Goal: Information Seeking & Learning: Learn about a topic

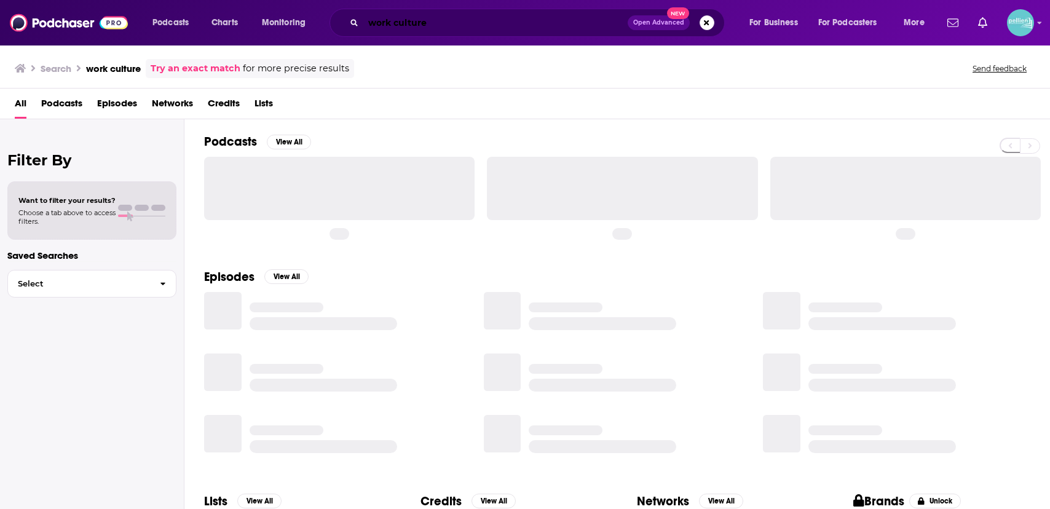
click at [531, 23] on input "work culture" at bounding box center [495, 23] width 264 height 20
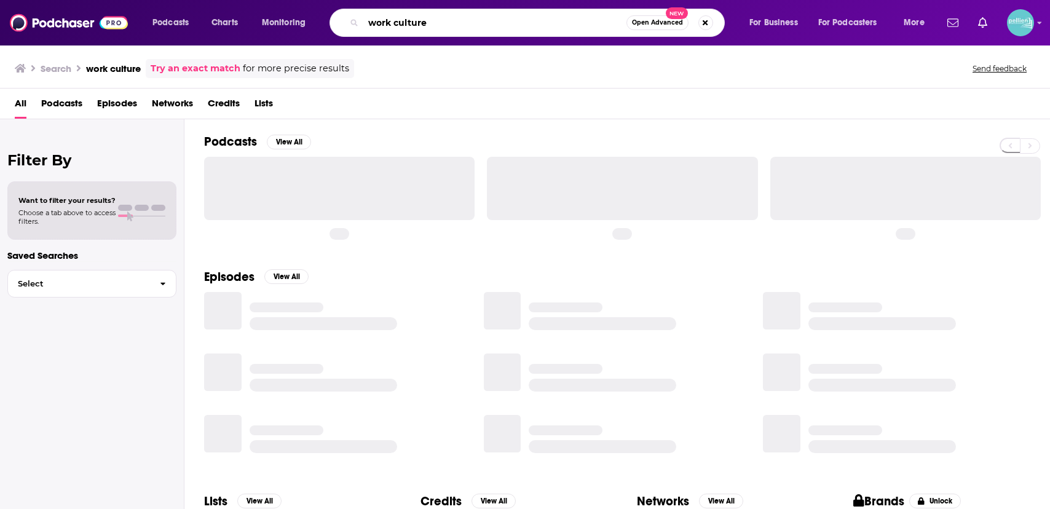
click at [531, 23] on input "work culture" at bounding box center [494, 23] width 263 height 20
paste input "Libterating Motherhood"
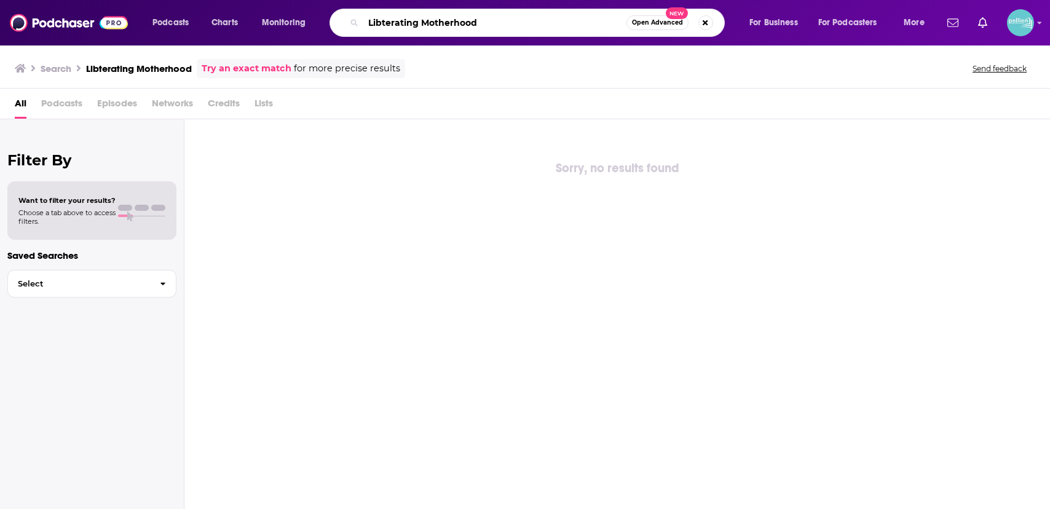
drag, startPoint x: 396, startPoint y: 23, endPoint x: 382, endPoint y: 23, distance: 14.8
click at [382, 23] on input "Libterating Motherhood" at bounding box center [494, 23] width 263 height 20
type input "LiberatingMotherhood"
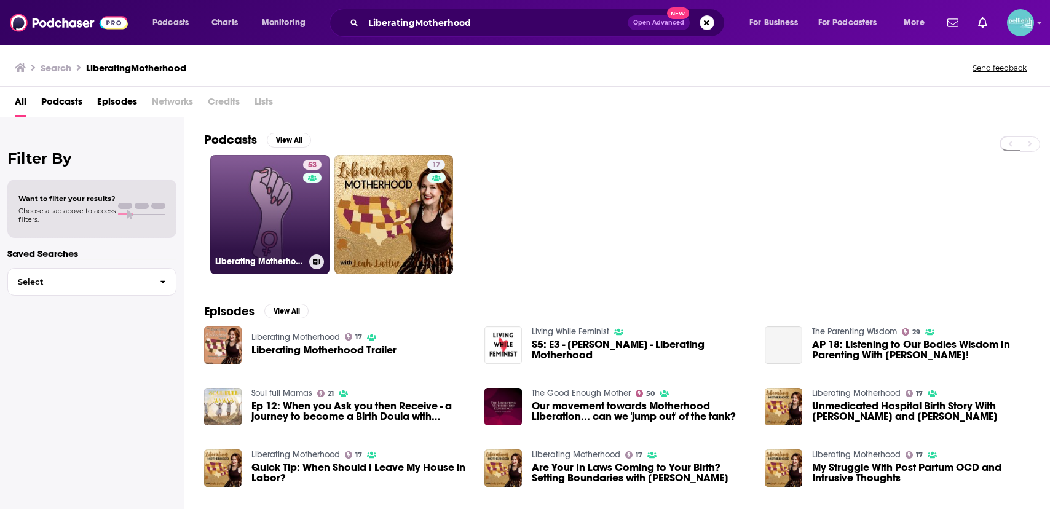
click at [286, 235] on link "53 Liberating Motherhood" at bounding box center [269, 214] width 119 height 119
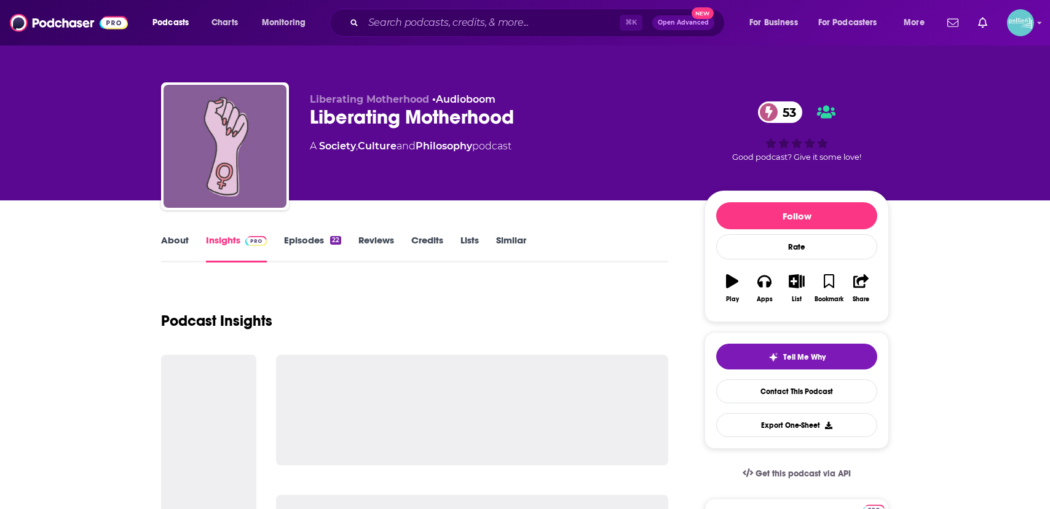
click at [421, 116] on div "Liberating Motherhood 53" at bounding box center [497, 117] width 375 height 24
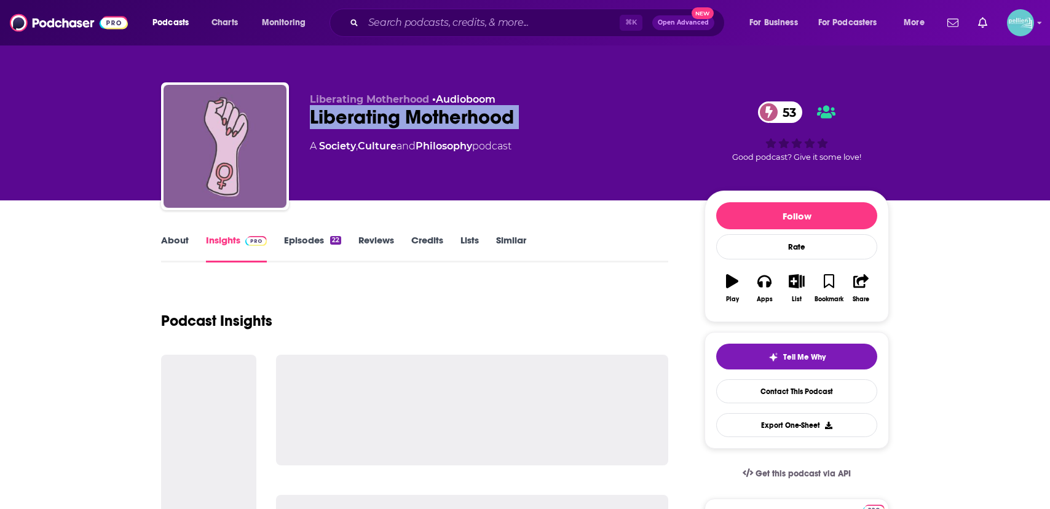
click at [421, 116] on div "Liberating Motherhood 53" at bounding box center [497, 117] width 375 height 24
copy div "Liberating Motherhood 53"
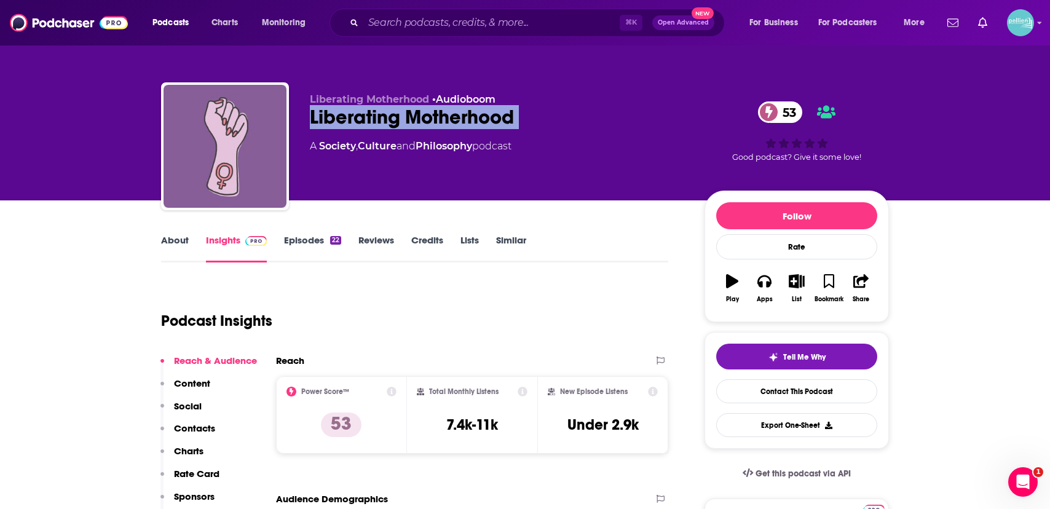
click at [168, 239] on link "About" at bounding box center [175, 248] width 28 height 28
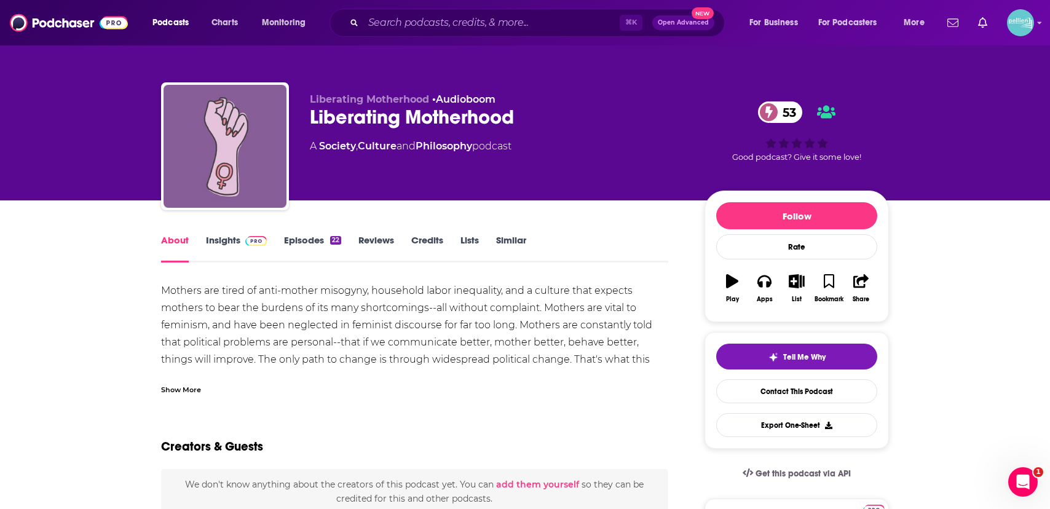
click at [179, 393] on div "Show More" at bounding box center [181, 389] width 40 height 12
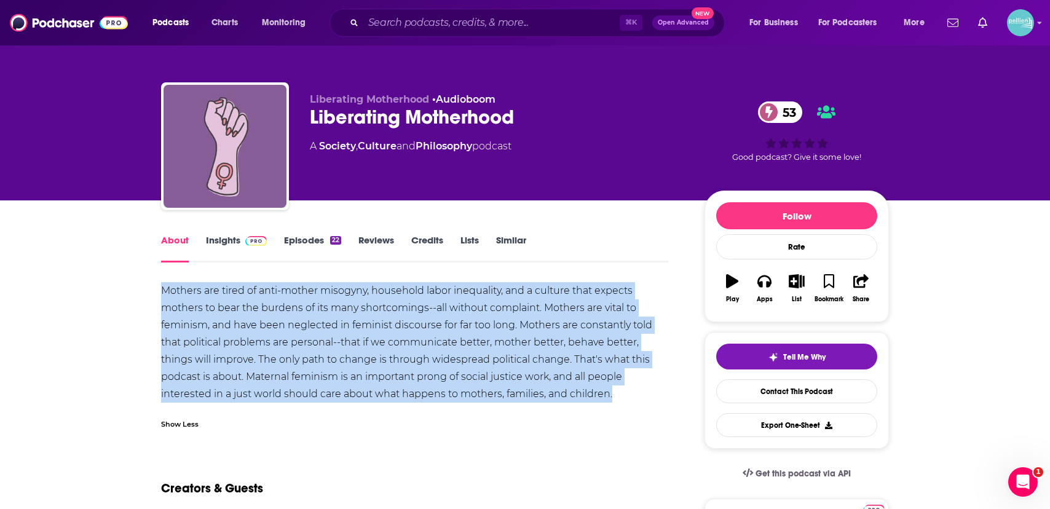
drag, startPoint x: 615, startPoint y: 396, endPoint x: 157, endPoint y: 294, distance: 468.6
copy div "Mothers are tired of anti-mother misogyny, household labor inequality, and a cu…"
click at [221, 245] on link "Insights" at bounding box center [236, 248] width 61 height 28
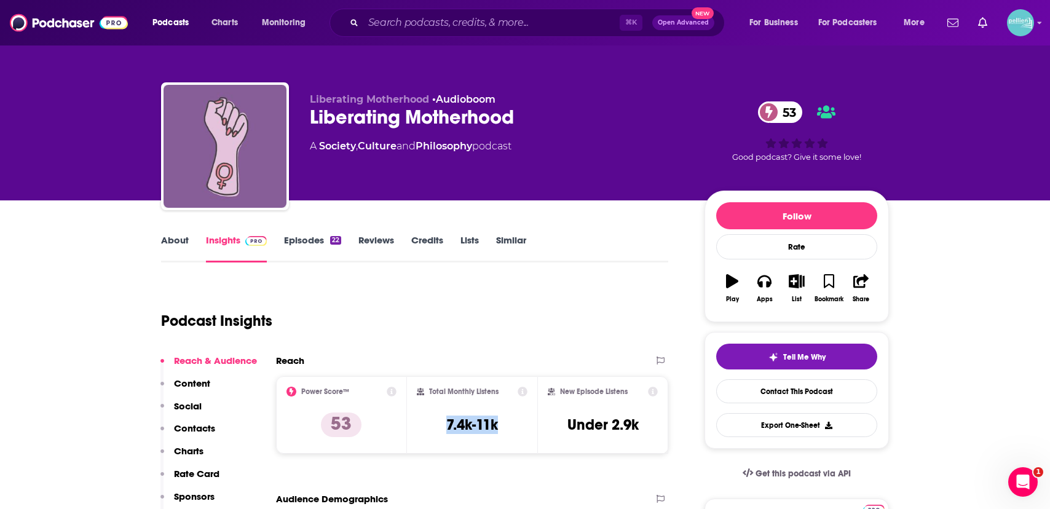
drag, startPoint x: 515, startPoint y: 427, endPoint x: 419, endPoint y: 427, distance: 96.5
click at [419, 427] on div "Total Monthly Listens 7.4k-11k" at bounding box center [472, 415] width 111 height 57
copy h3 "7.4k-11k"
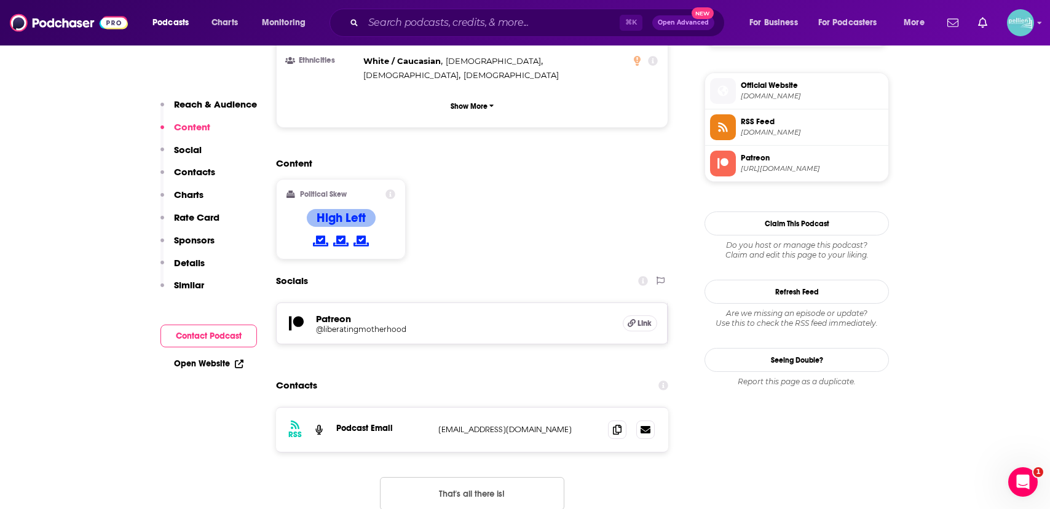
scroll to position [921, 0]
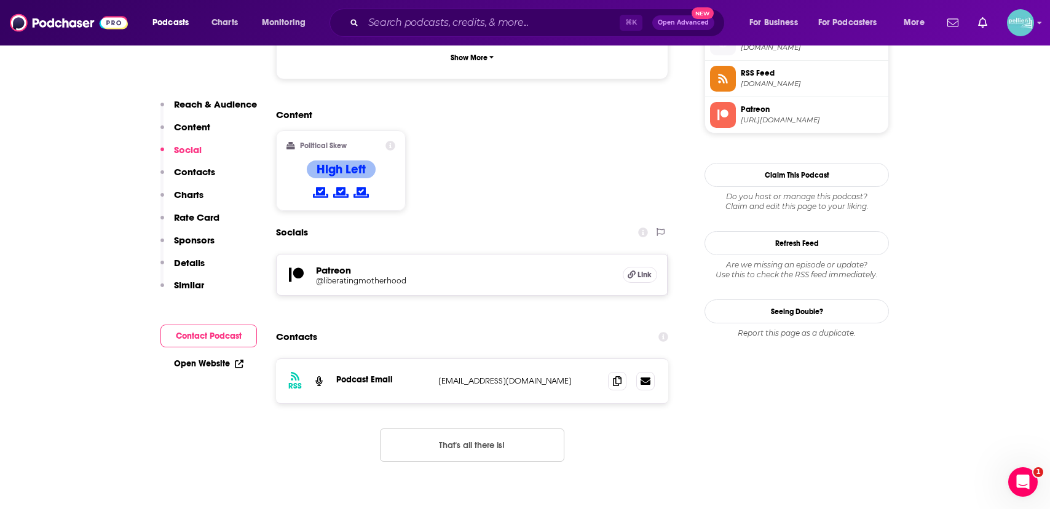
click at [190, 365] on link "Open Website" at bounding box center [208, 363] width 69 height 10
click at [535, 31] on input "Search podcasts, credits, & more..." at bounding box center [491, 23] width 256 height 20
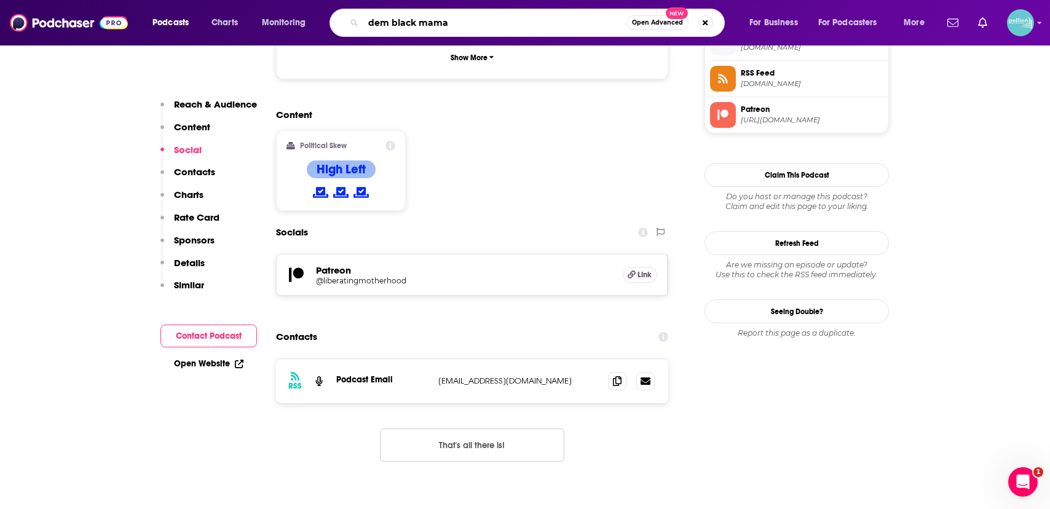
type input "dem black mamas"
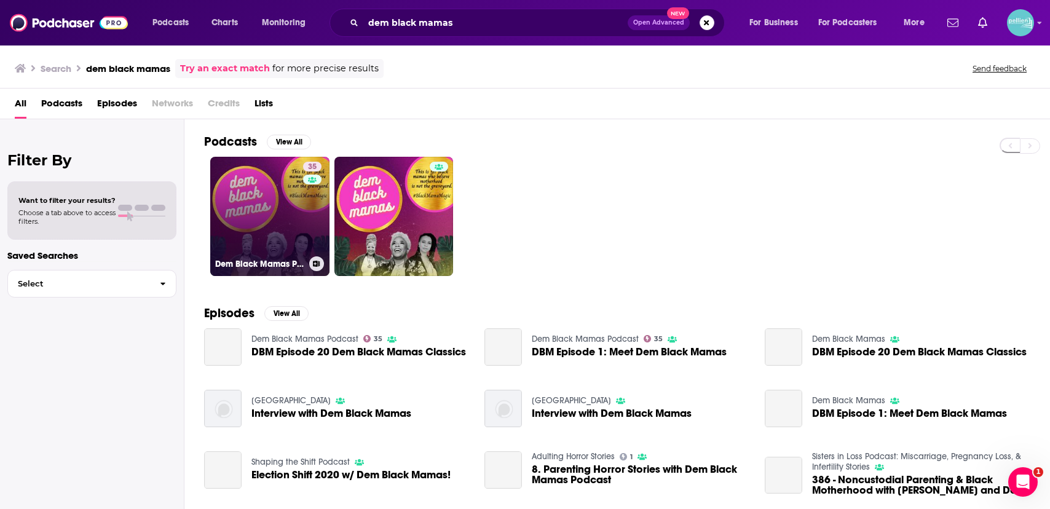
click at [280, 205] on link "35 Dem Black Mamas Podcast" at bounding box center [269, 216] width 119 height 119
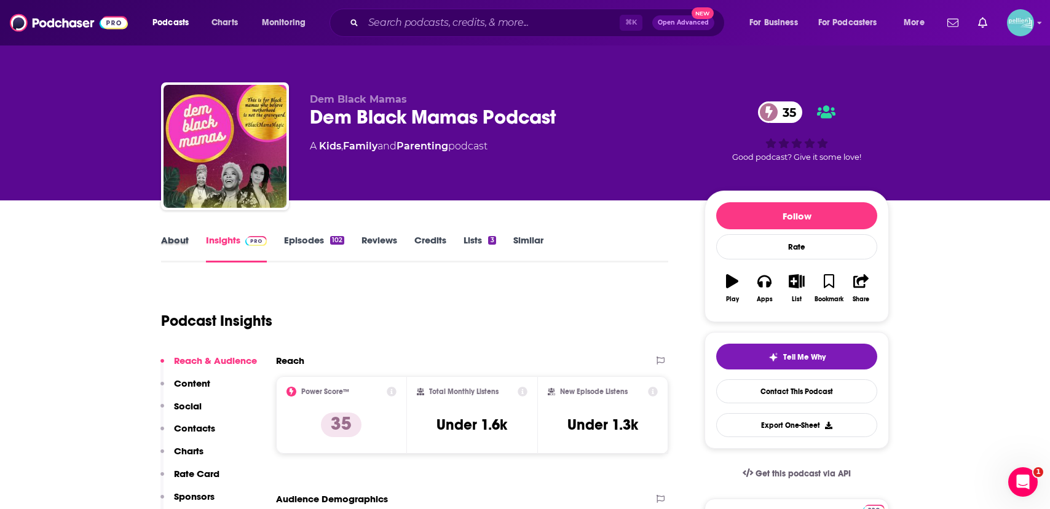
click at [189, 237] on div "About" at bounding box center [183, 248] width 45 height 28
click at [179, 243] on link "About" at bounding box center [175, 248] width 28 height 28
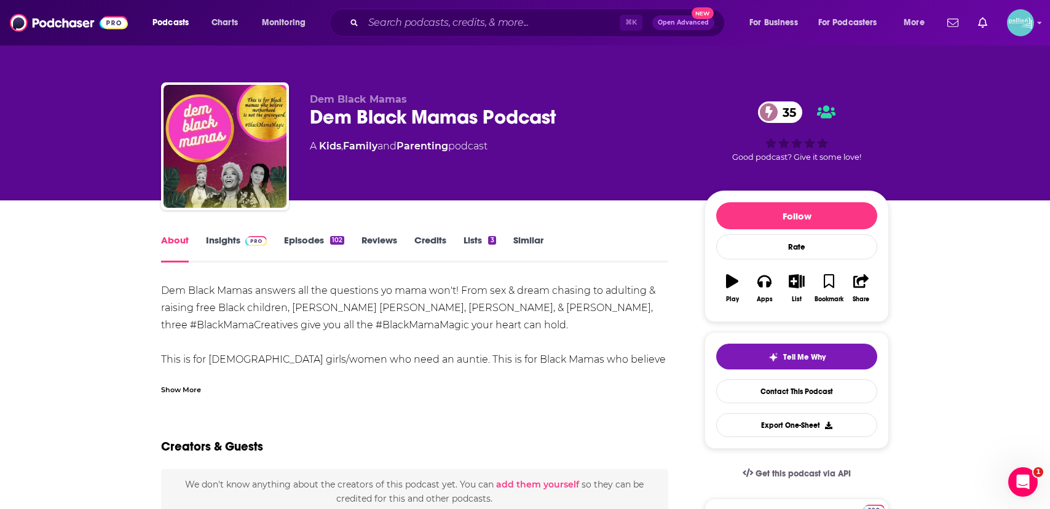
click at [175, 387] on div "Show More" at bounding box center [181, 389] width 40 height 12
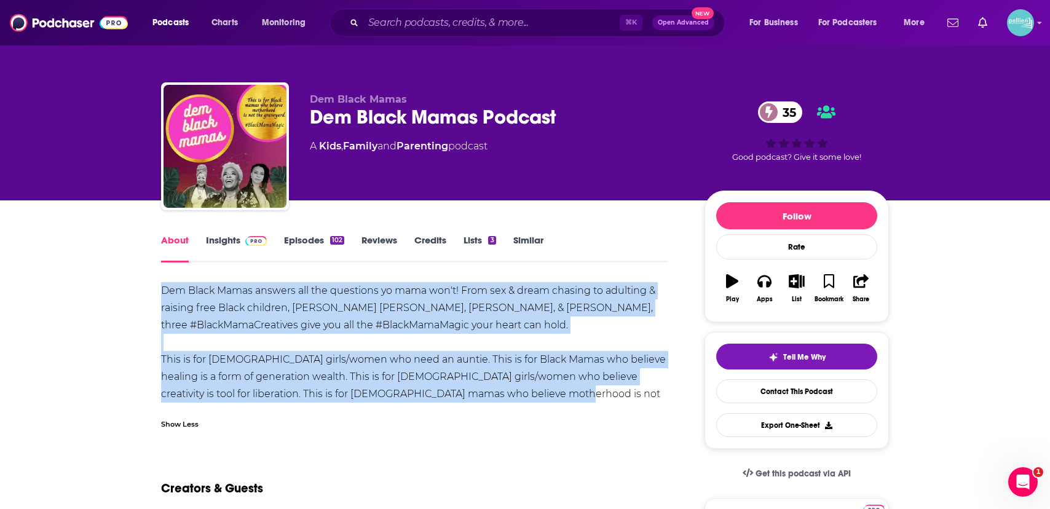
drag, startPoint x: 492, startPoint y: 392, endPoint x: 159, endPoint y: 296, distance: 347.3
copy div "Dem Black Mamas answers all the questions yo mama won't! From sex & dream chasi…"
click at [222, 244] on link "Insights" at bounding box center [236, 248] width 61 height 28
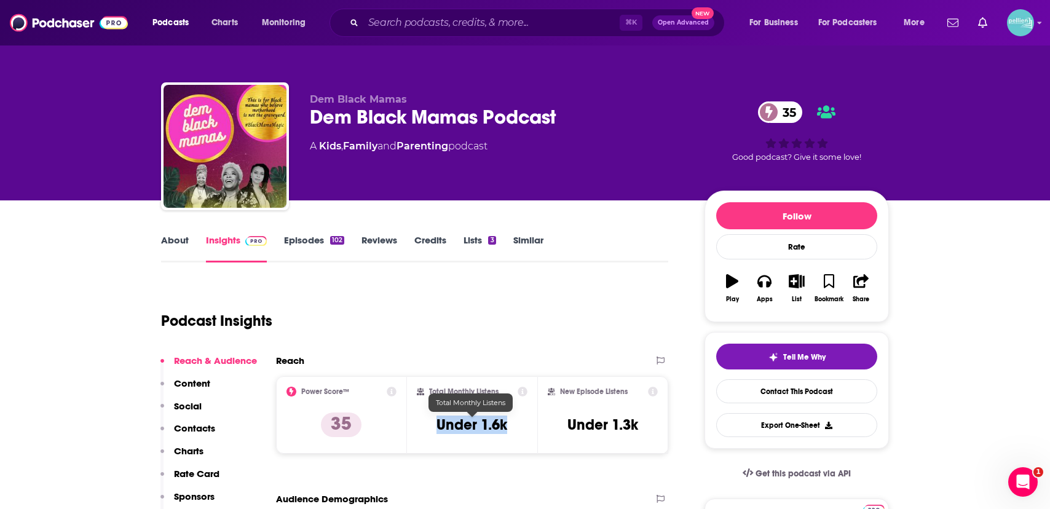
drag, startPoint x: 508, startPoint y: 427, endPoint x: 432, endPoint y: 424, distance: 75.7
click at [432, 424] on div "Total Monthly Listens Under 1.6k" at bounding box center [472, 415] width 111 height 57
copy h3 "Under 1.6k"
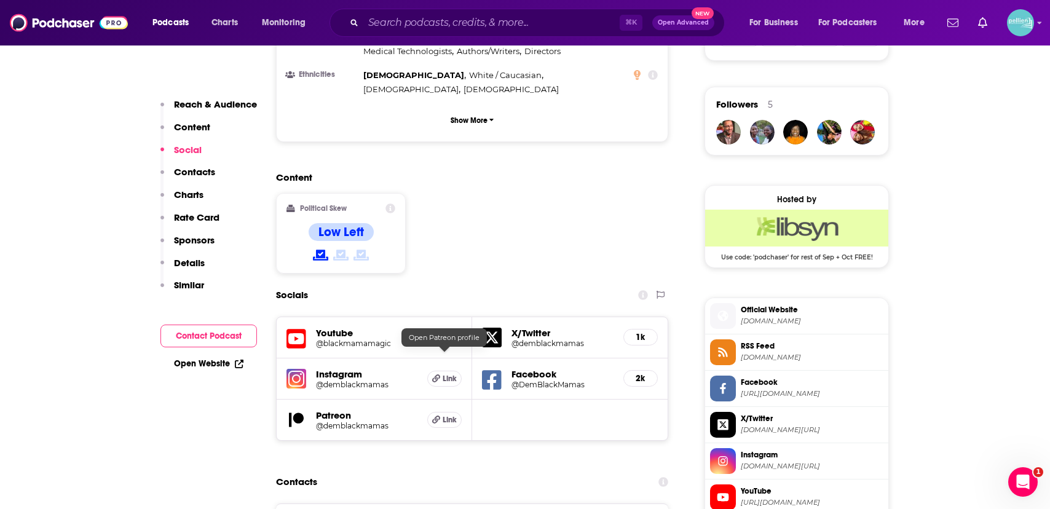
scroll to position [894, 0]
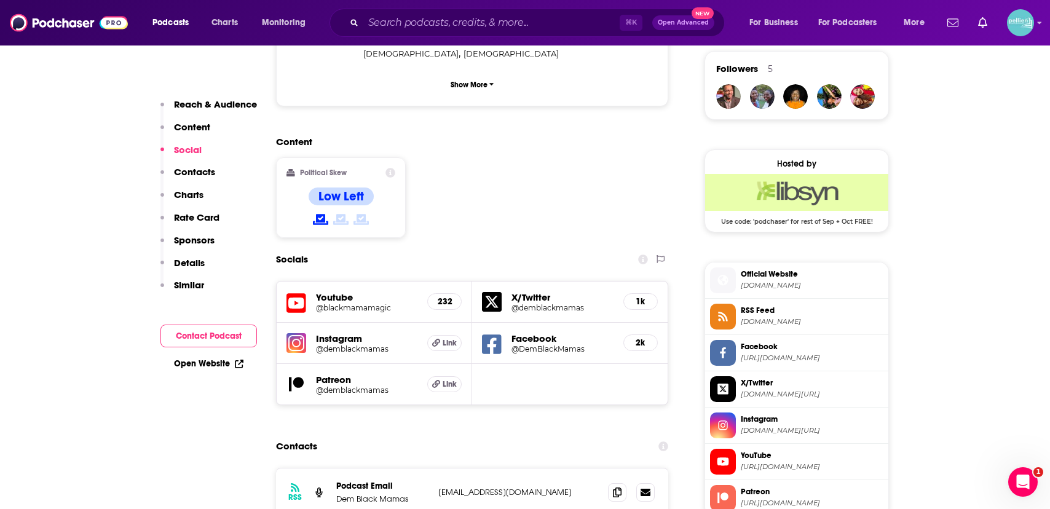
click at [291, 333] on img at bounding box center [296, 343] width 20 height 20
click at [172, 369] on div "Open Website" at bounding box center [208, 363] width 97 height 23
click at [210, 360] on link "Open Website" at bounding box center [208, 363] width 69 height 10
click at [551, 16] on input "Search podcasts, credits, & more..." at bounding box center [491, 23] width 256 height 20
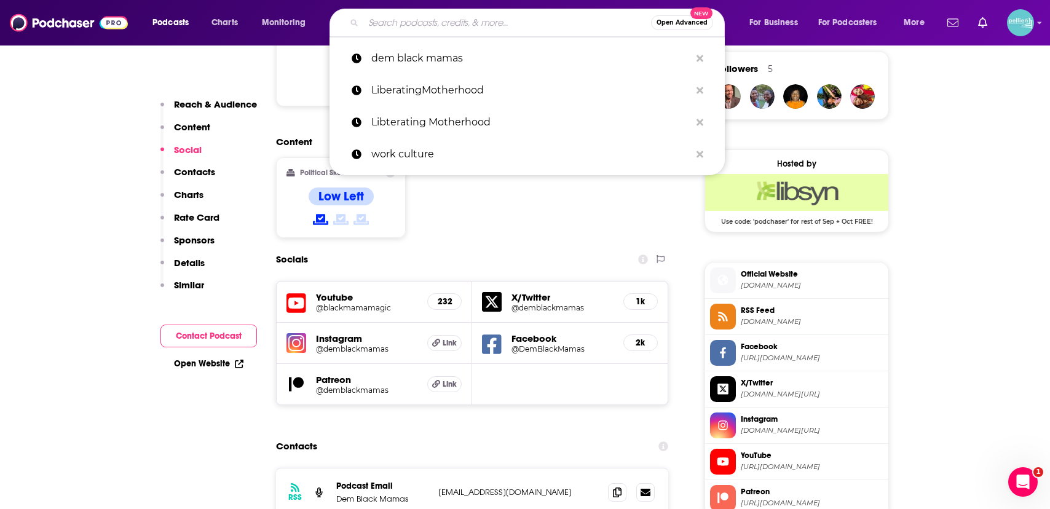
paste input "Past, Present, Future"
type input "Past, Present, Future"
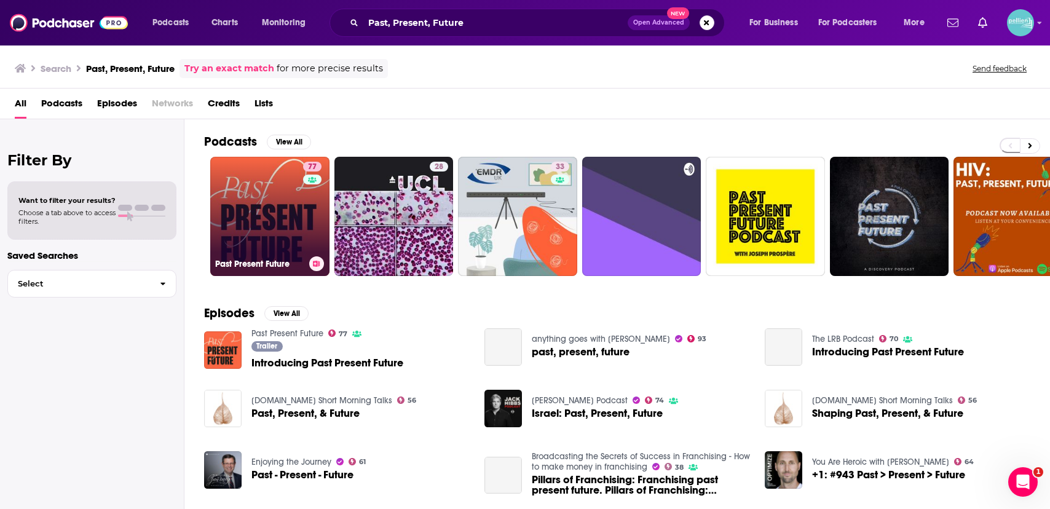
click at [248, 187] on link "77 Past Present Future" at bounding box center [269, 216] width 119 height 119
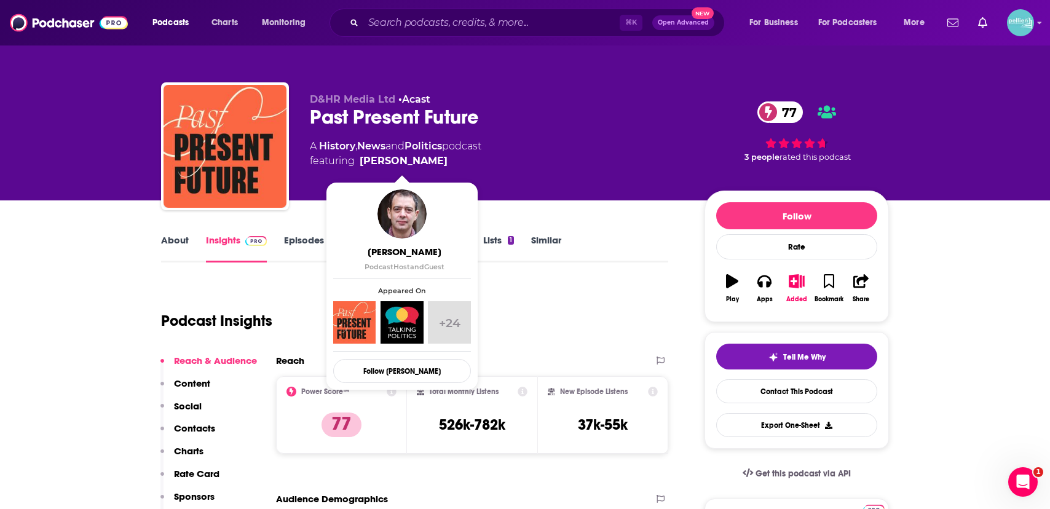
drag, startPoint x: 406, startPoint y: 160, endPoint x: 446, endPoint y: 158, distance: 39.4
click at [446, 158] on span "featuring [PERSON_NAME]" at bounding box center [395, 161] width 171 height 15
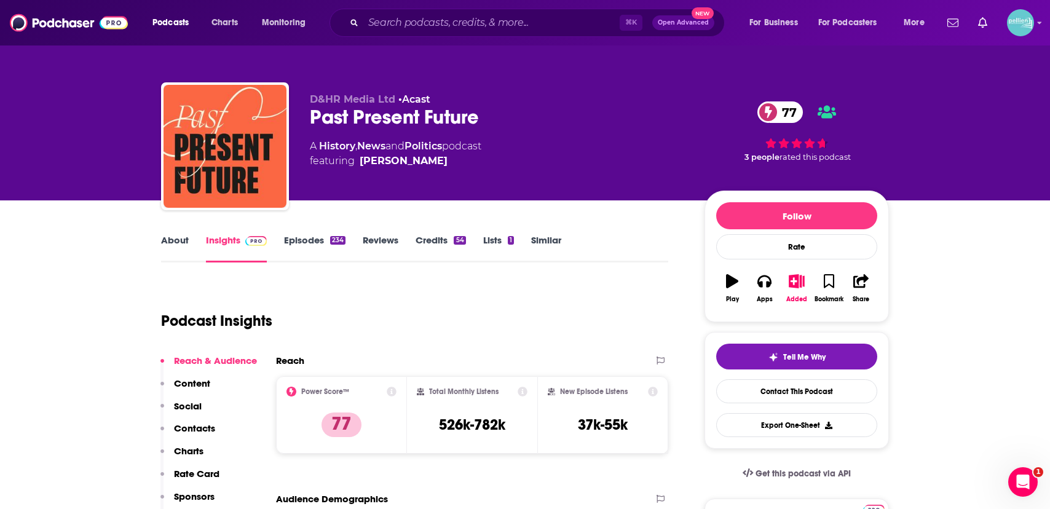
click at [444, 162] on span "featuring [PERSON_NAME]" at bounding box center [395, 161] width 171 height 15
copy span "[PERSON_NAME]"
click at [324, 245] on link "Episodes 234" at bounding box center [314, 248] width 61 height 28
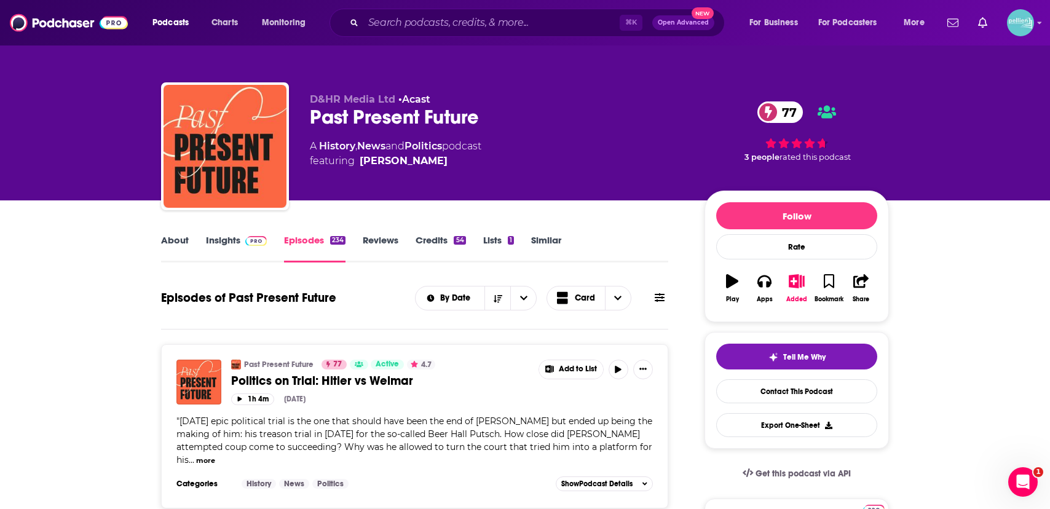
click at [227, 238] on link "Insights" at bounding box center [236, 248] width 61 height 28
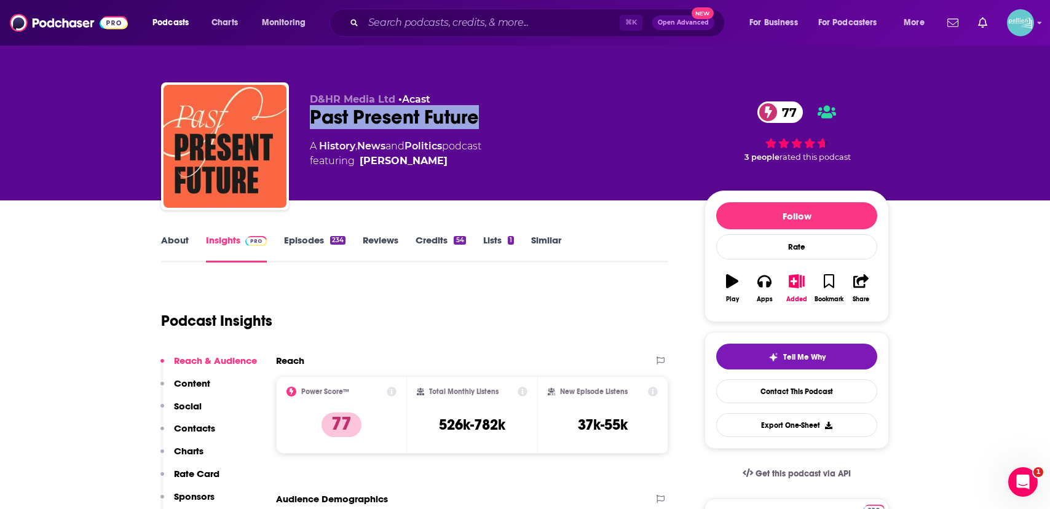
drag, startPoint x: 498, startPoint y: 124, endPoint x: 305, endPoint y: 126, distance: 193.0
click at [305, 126] on div "D&HR Media Ltd • Acast Past Present Future 77 A History , News and Politics pod…" at bounding box center [525, 148] width 728 height 133
copy h2 "Past Present Future"
click at [501, 18] on input "Search podcasts, credits, & more..." at bounding box center [491, 23] width 256 height 20
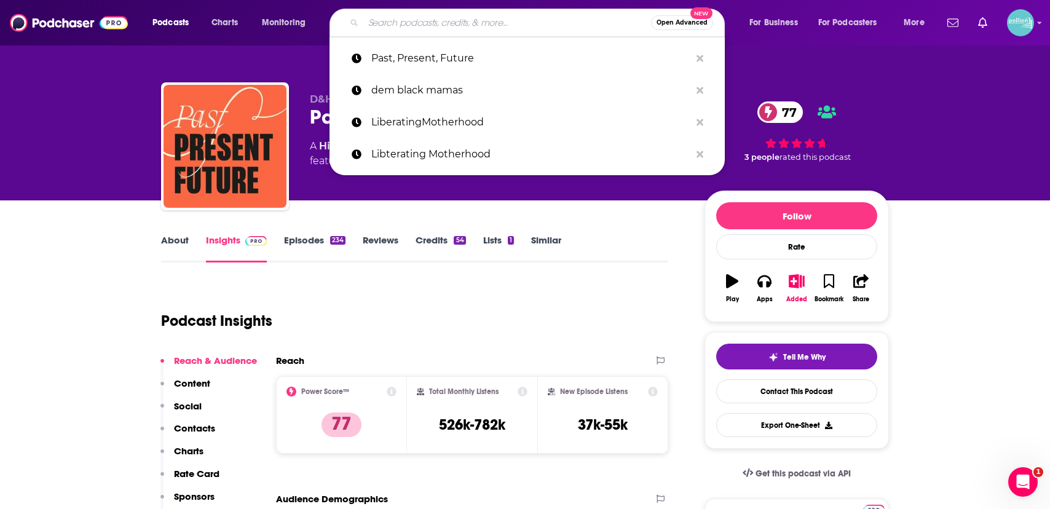
paste input "Tea with [PERSON_NAME]"
type input "Tea with [PERSON_NAME]"
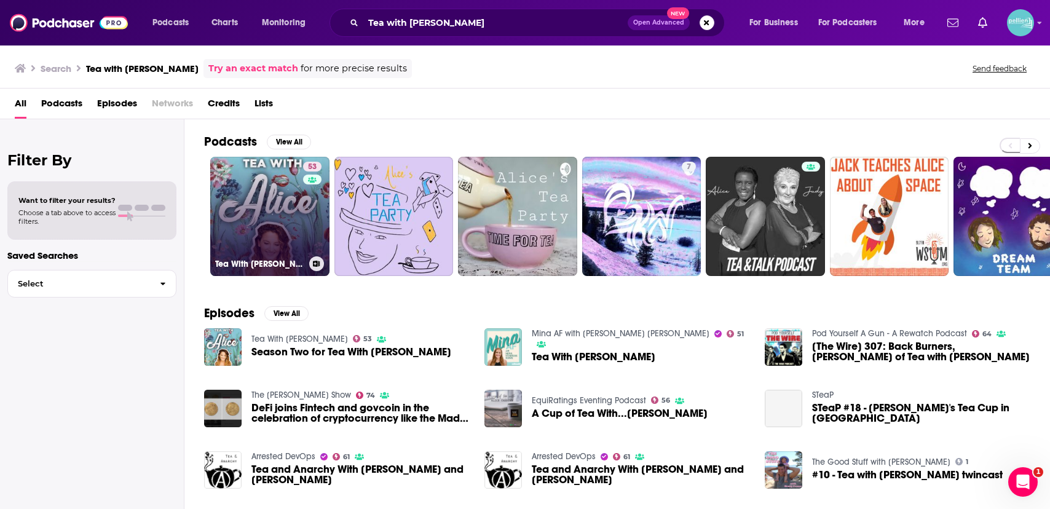
click at [259, 200] on link "53 Tea With [PERSON_NAME]" at bounding box center [269, 216] width 119 height 119
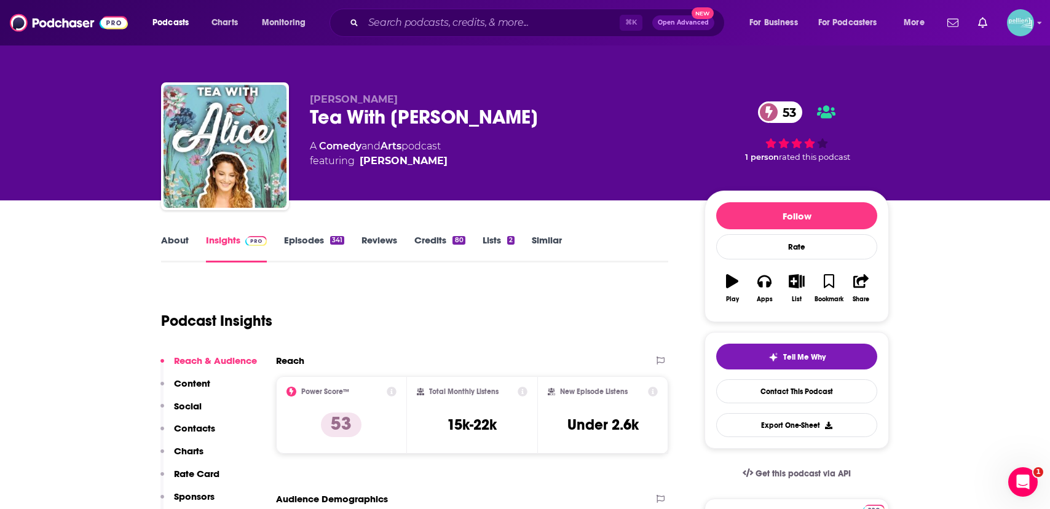
click at [181, 241] on link "About" at bounding box center [175, 248] width 28 height 28
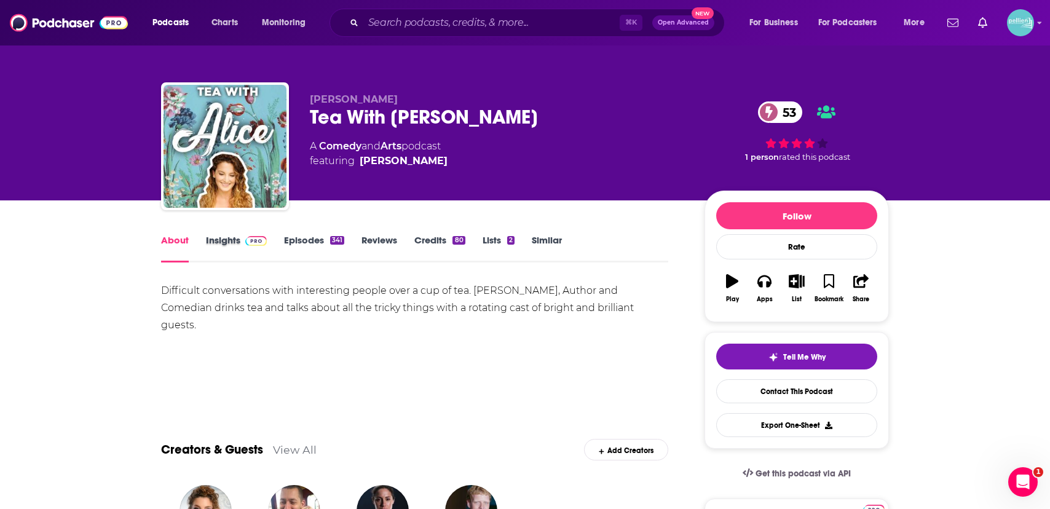
click at [273, 240] on div "Insights" at bounding box center [245, 248] width 78 height 28
click at [238, 243] on link "Insights" at bounding box center [236, 248] width 61 height 28
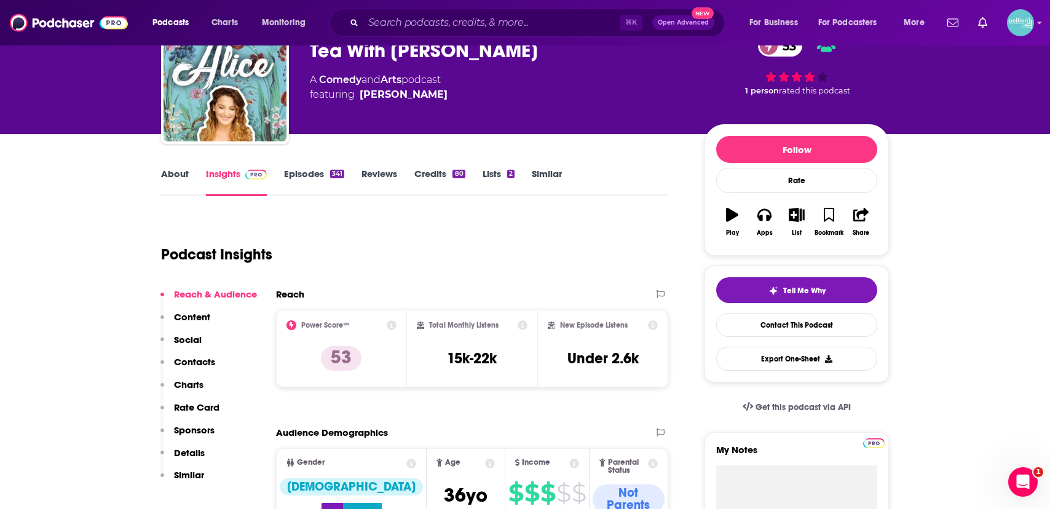
scroll to position [231, 0]
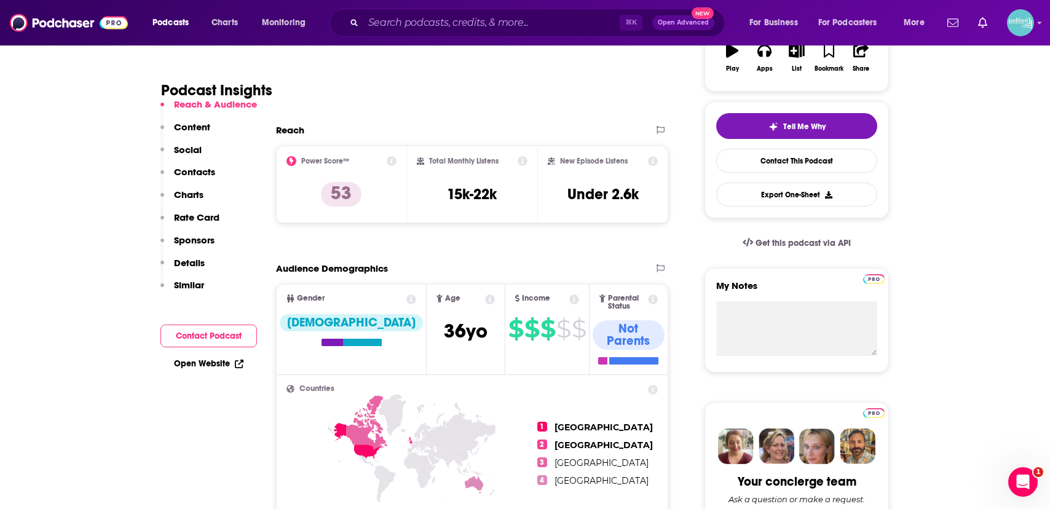
click at [208, 365] on link "Open Website" at bounding box center [208, 363] width 69 height 10
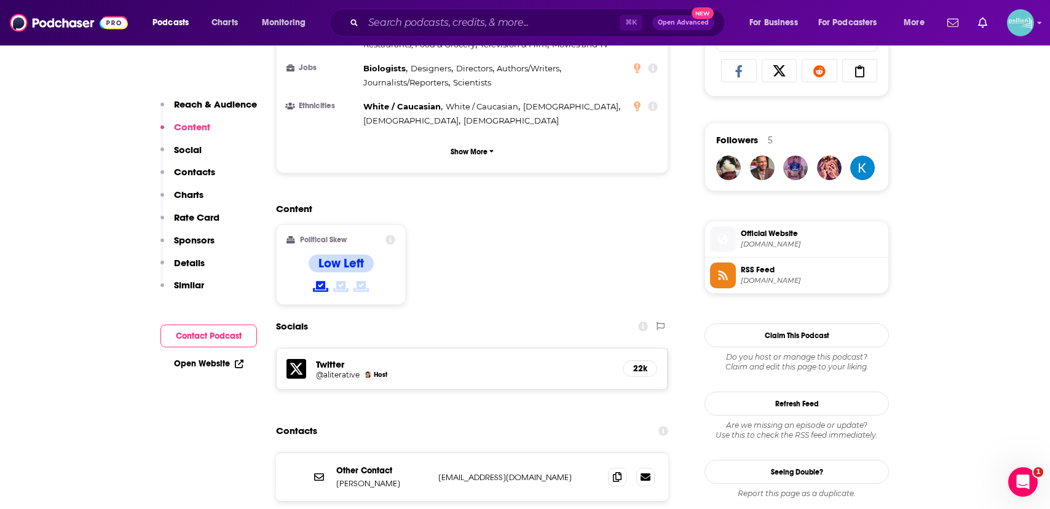
scroll to position [833, 0]
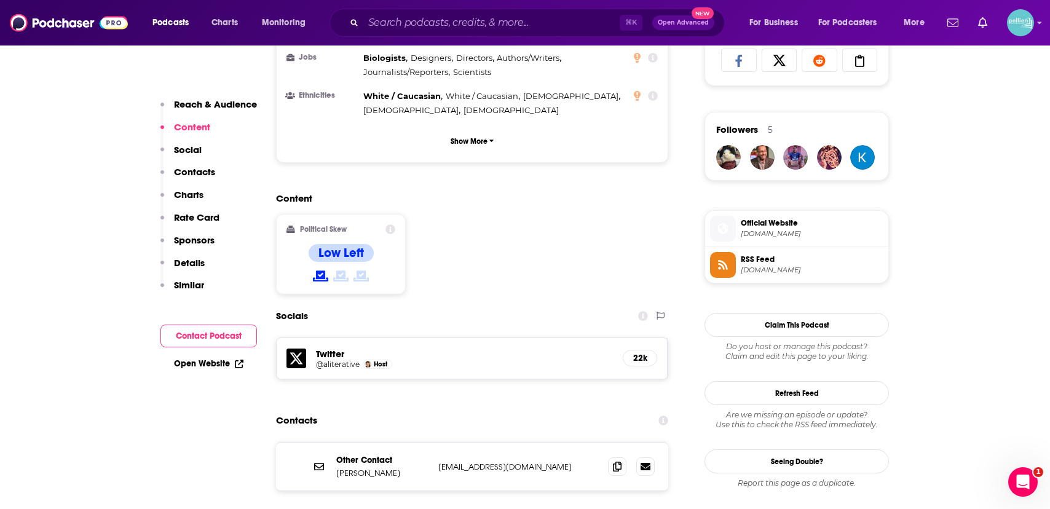
click at [336, 360] on h5 "@aliterative" at bounding box center [338, 364] width 44 height 9
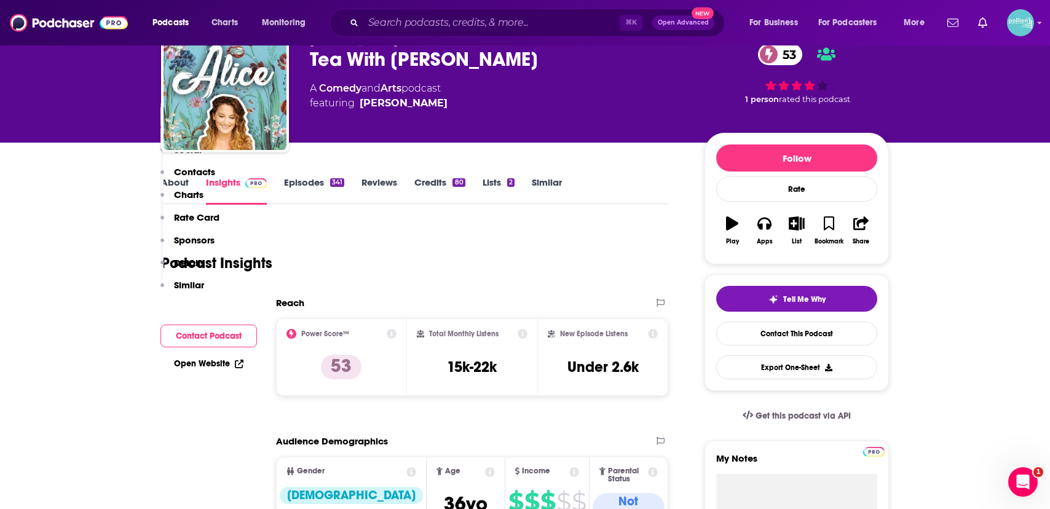
scroll to position [0, 0]
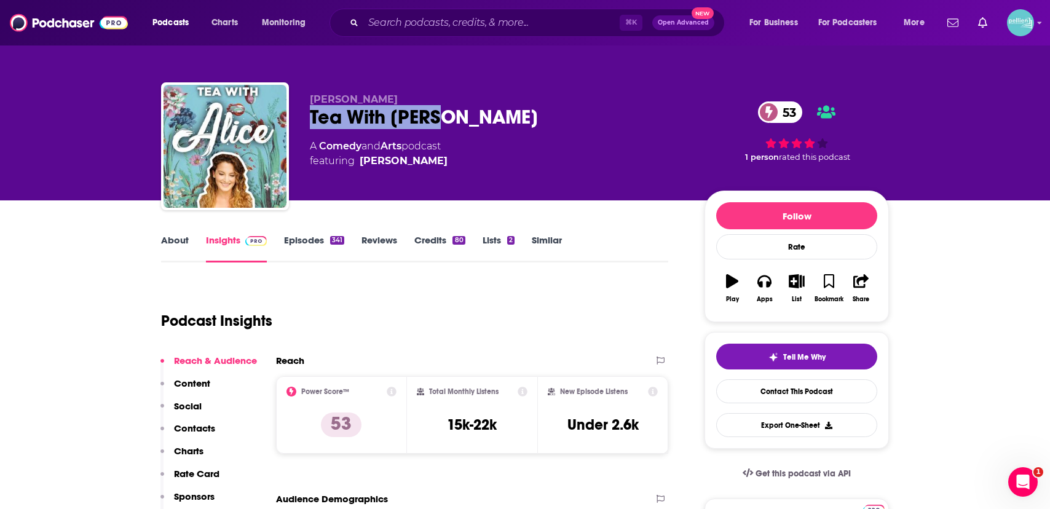
drag, startPoint x: 463, startPoint y: 119, endPoint x: 309, endPoint y: 122, distance: 154.9
click at [309, 122] on div "[PERSON_NAME] Tea With [PERSON_NAME] 53 A Comedy and Arts podcast featuring [PE…" at bounding box center [525, 148] width 728 height 133
copy h2 "Tea With [PERSON_NAME]"
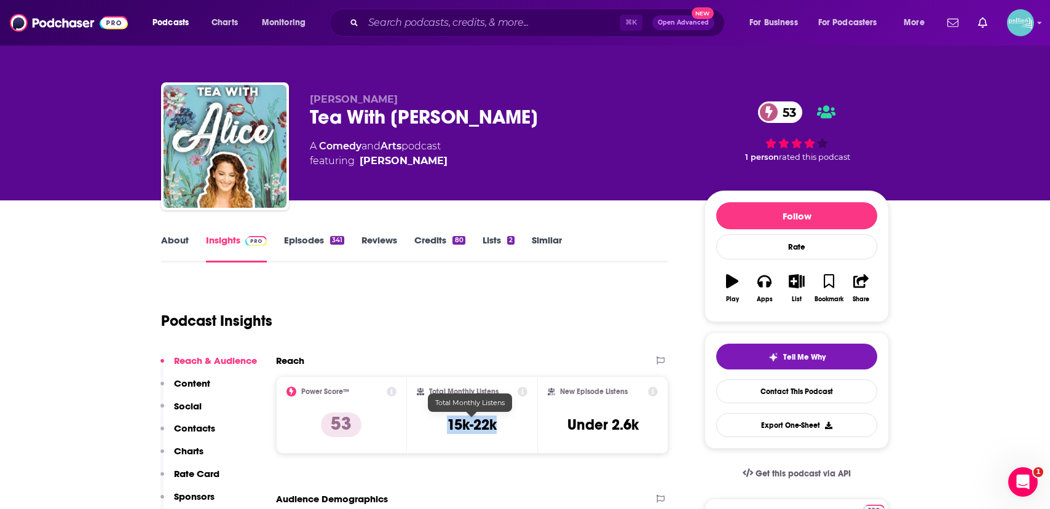
drag, startPoint x: 496, startPoint y: 430, endPoint x: 442, endPoint y: 430, distance: 54.1
click at [442, 430] on div "Total Monthly Listens 15k-22k" at bounding box center [472, 415] width 111 height 57
copy h3 "15k-22k"
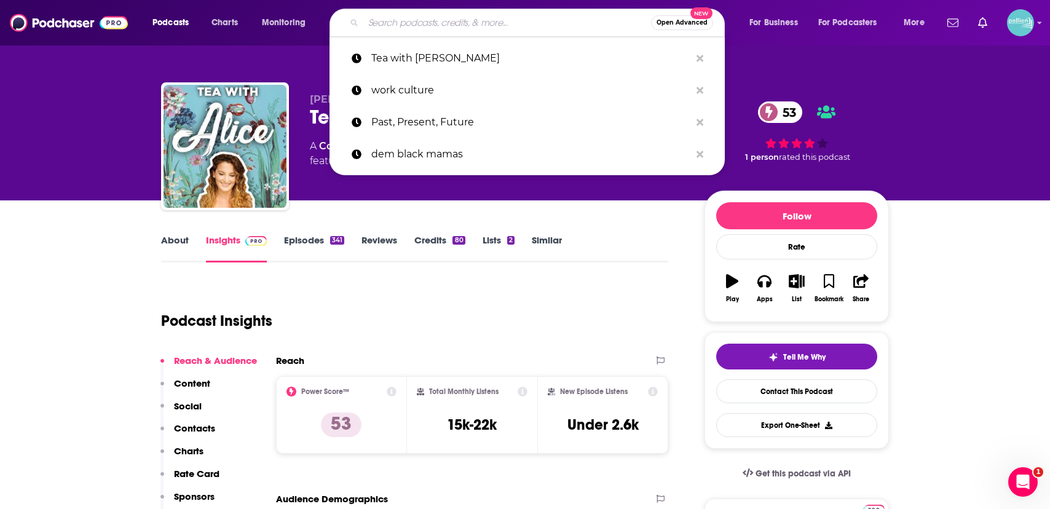
click at [438, 16] on input "Search podcasts, credits, & more..." at bounding box center [507, 23] width 288 height 20
paste input "Generative AI - Dr. [PERSON_NAME]"
type input "Generative AI - Dr. [PERSON_NAME]"
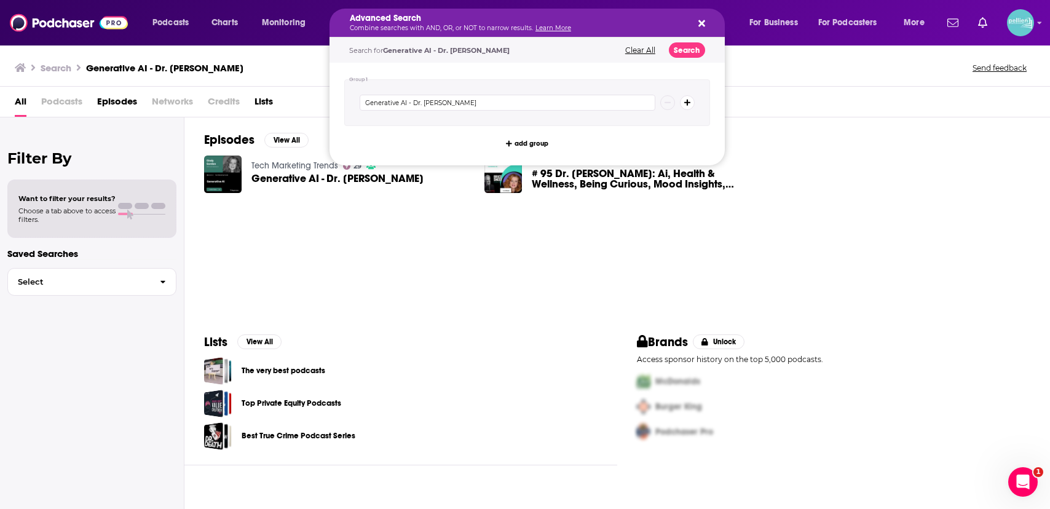
click at [459, 32] on div "Advanced Search Combine searches with AND, OR, or NOT to narrow results. Learn …" at bounding box center [526, 23] width 395 height 28
click at [264, 68] on div "Search Generative AI - Dr. [PERSON_NAME] Send feedback" at bounding box center [522, 67] width 1015 height 17
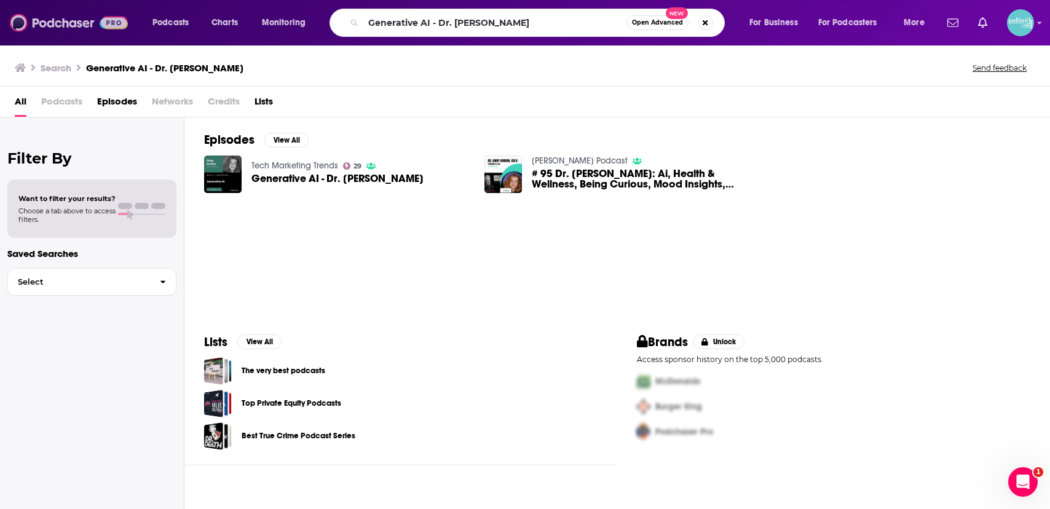
click at [80, 26] on img at bounding box center [69, 22] width 118 height 23
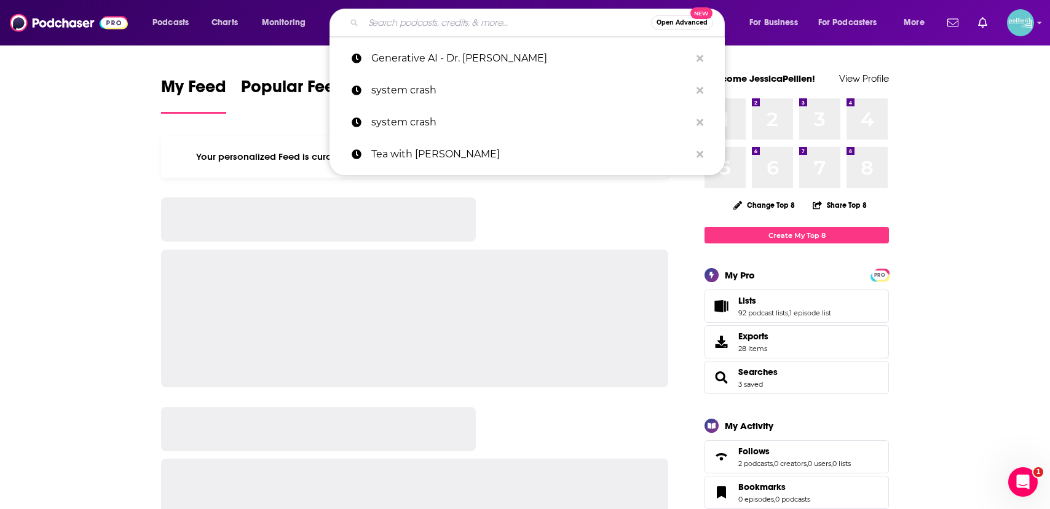
click at [433, 21] on input "Search podcasts, credits, & more..." at bounding box center [507, 23] width 288 height 20
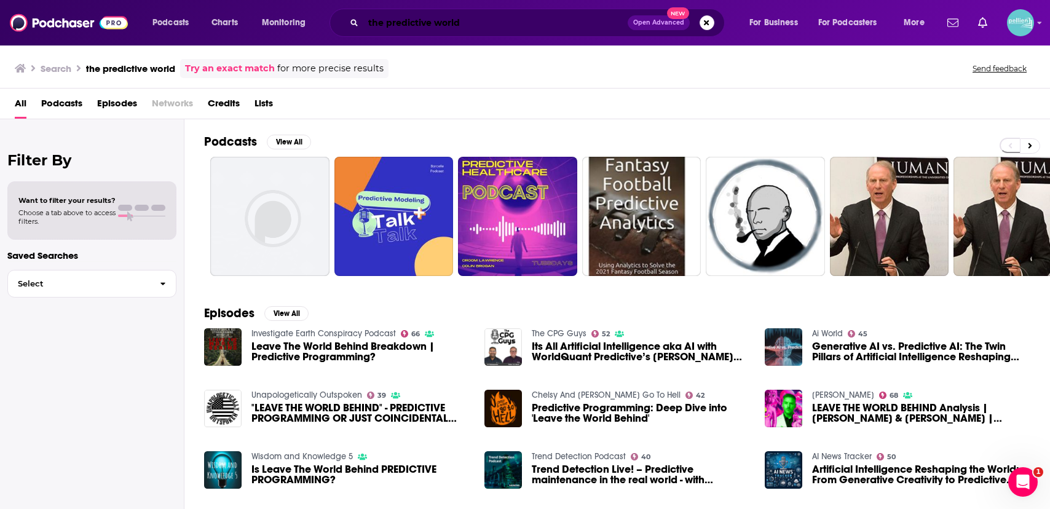
click at [494, 23] on input "the predictive world" at bounding box center [495, 23] width 264 height 20
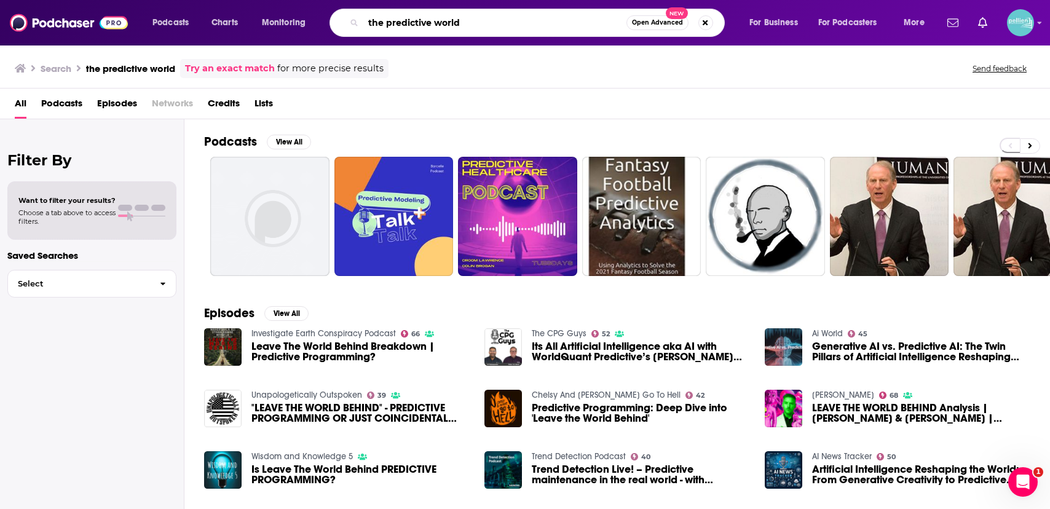
click at [494, 23] on input "the predictive world" at bounding box center [494, 23] width 263 height 20
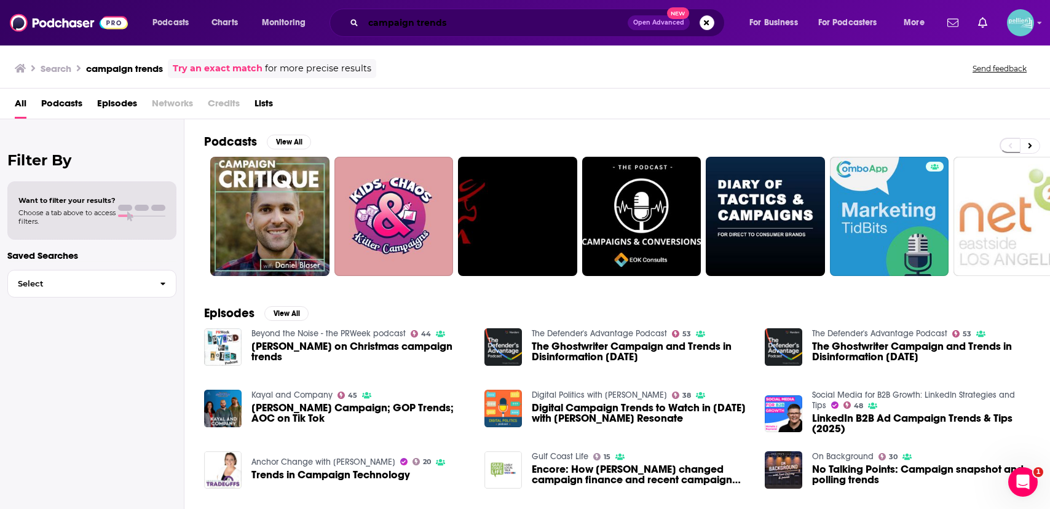
click at [452, 27] on input "campaign trends" at bounding box center [495, 23] width 264 height 20
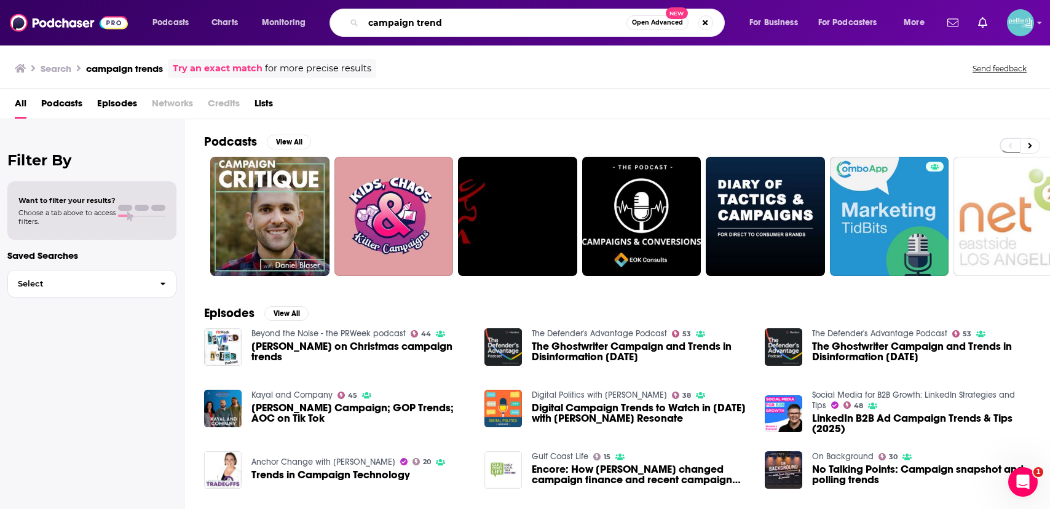
type input "campaign trend"
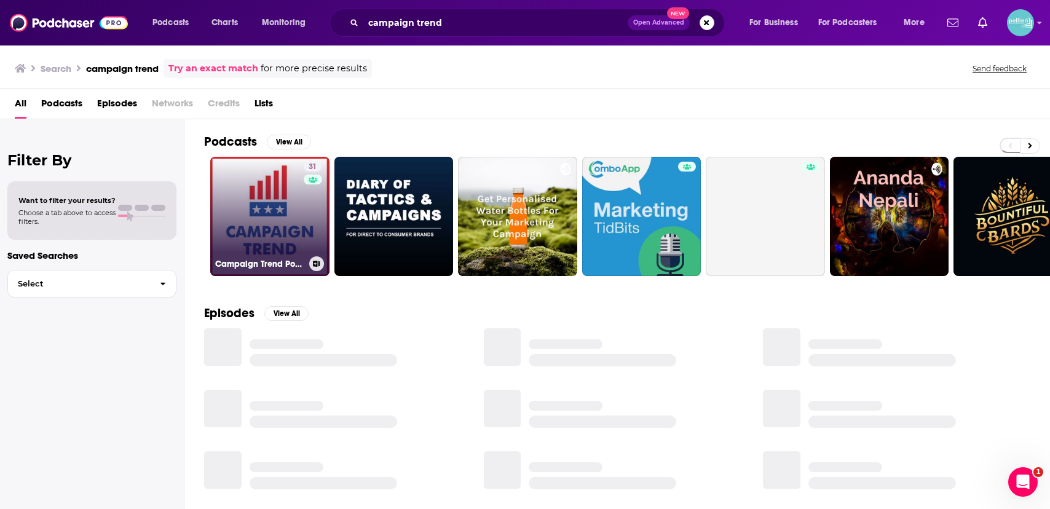
click at [275, 211] on link "31 Campaign Trend Podcast" at bounding box center [269, 216] width 119 height 119
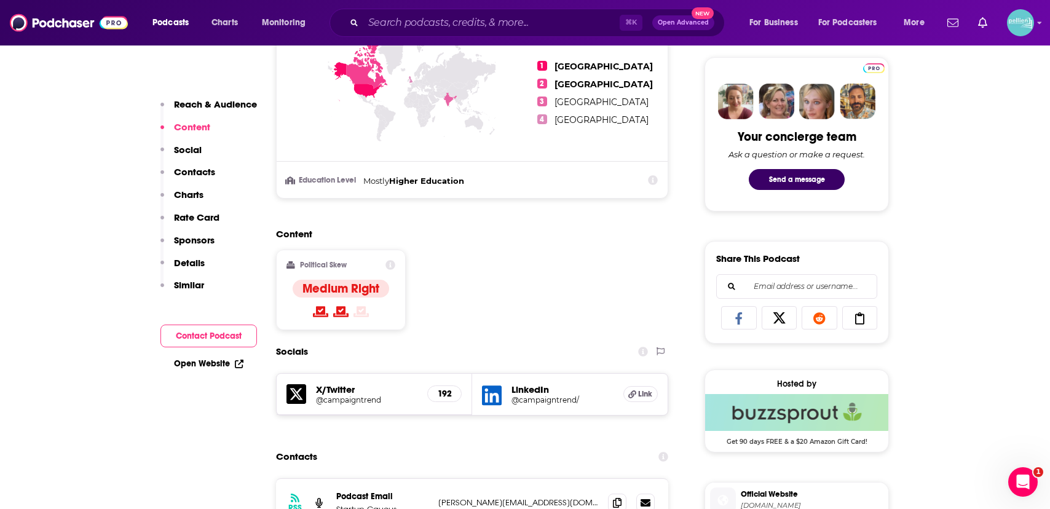
scroll to position [663, 0]
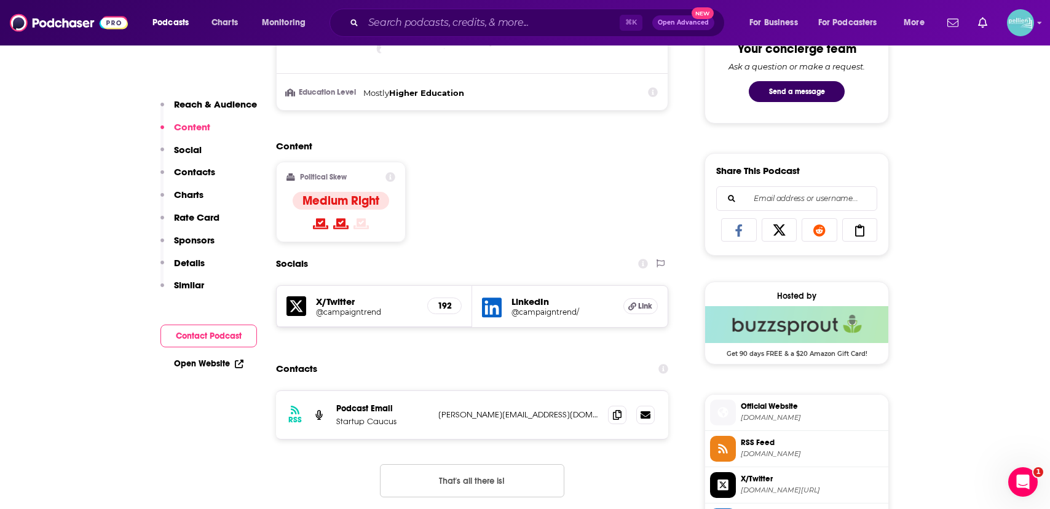
click at [216, 366] on link "Open Website" at bounding box center [208, 363] width 69 height 10
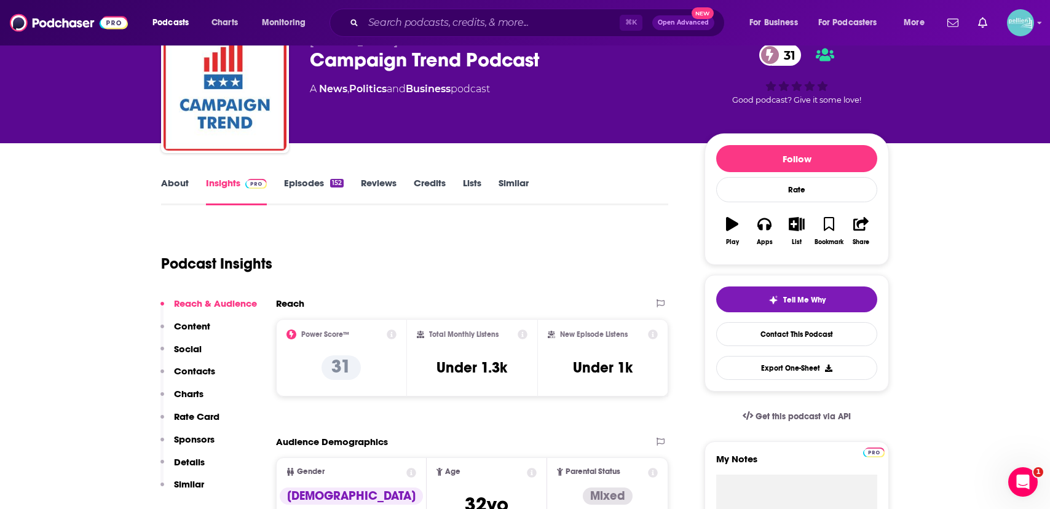
scroll to position [0, 0]
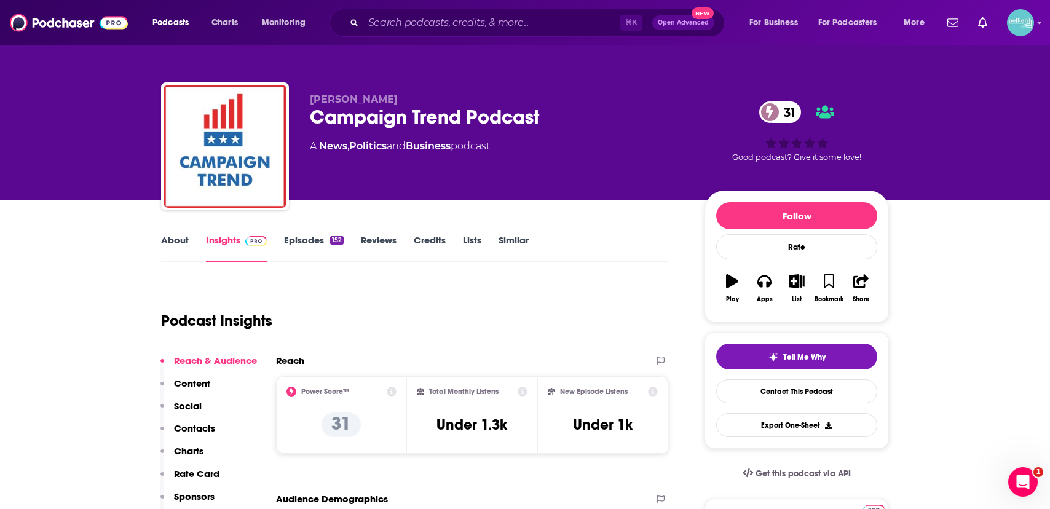
click at [179, 240] on link "About" at bounding box center [175, 248] width 28 height 28
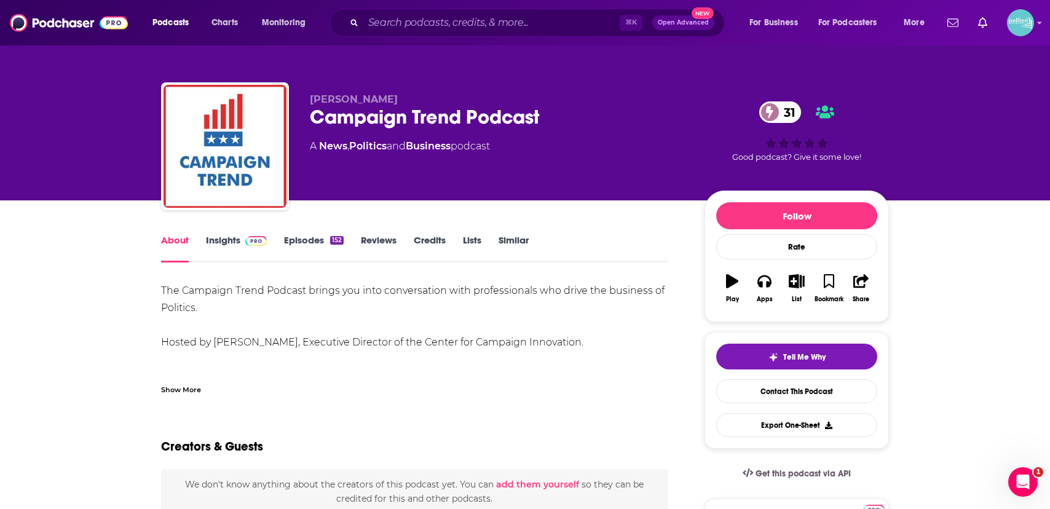
click at [175, 394] on div "Show More" at bounding box center [181, 389] width 40 height 12
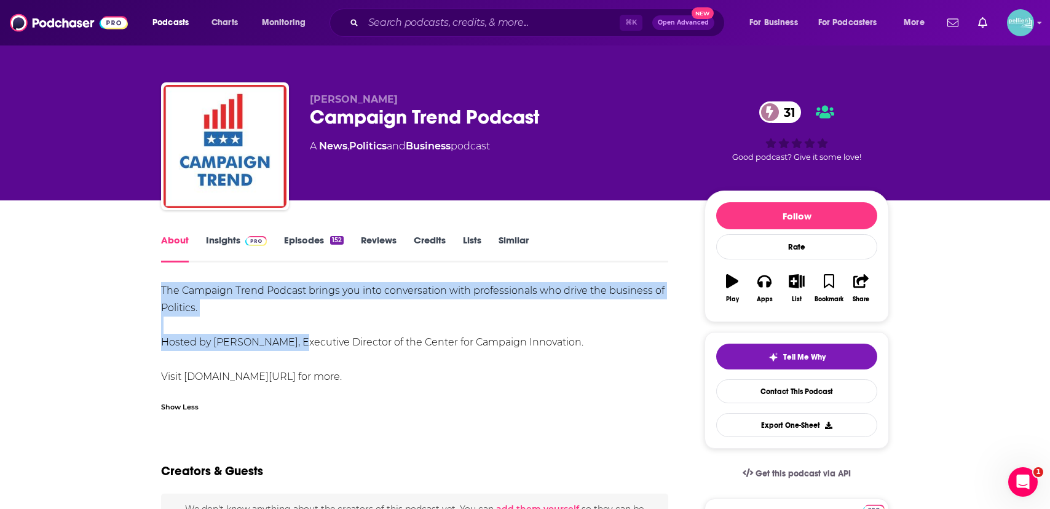
drag, startPoint x: 285, startPoint y: 348, endPoint x: 152, endPoint y: 287, distance: 146.1
click at [516, 328] on div "The Campaign Trend Podcast brings you into conversation with professionals who …" at bounding box center [414, 333] width 507 height 103
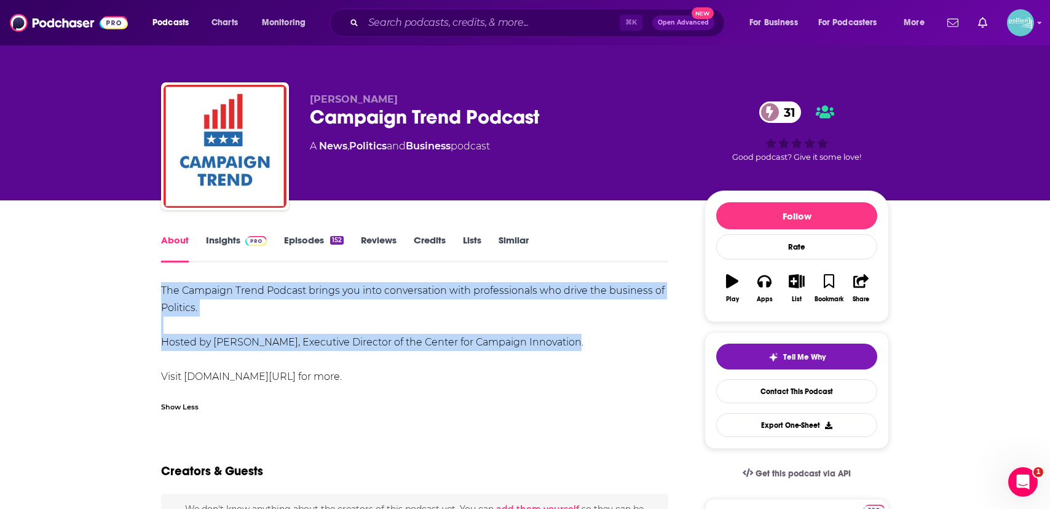
drag, startPoint x: 558, startPoint y: 342, endPoint x: 148, endPoint y: 288, distance: 413.6
copy div "The Campaign Trend Podcast brings you into conversation with professionals who …"
